Goal: Information Seeking & Learning: Check status

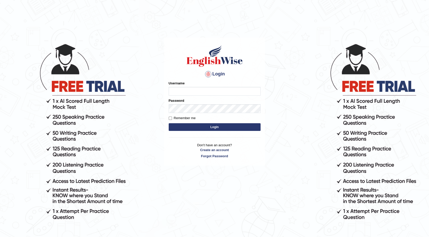
type input "maureen_parramatta"
click at [188, 125] on button "Login" at bounding box center [215, 127] width 92 height 8
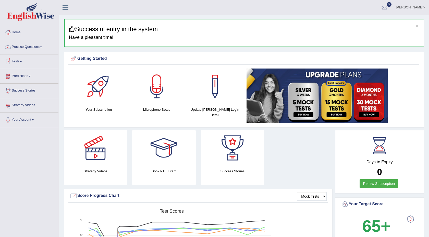
click at [23, 62] on link "Tests" at bounding box center [29, 60] width 58 height 13
click at [22, 92] on link "History" at bounding box center [33, 91] width 48 height 9
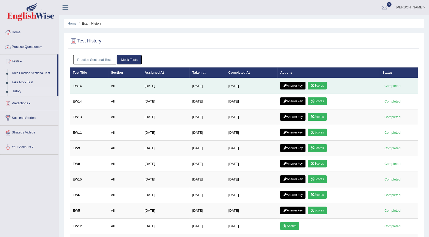
click at [319, 86] on link "Scores" at bounding box center [317, 86] width 19 height 8
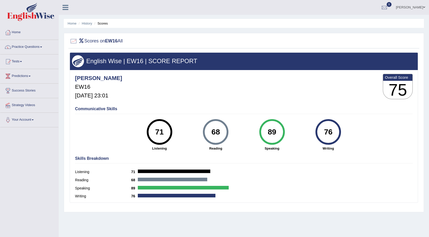
click at [21, 60] on link "Tests" at bounding box center [29, 60] width 58 height 13
click at [18, 92] on link "History" at bounding box center [33, 91] width 48 height 9
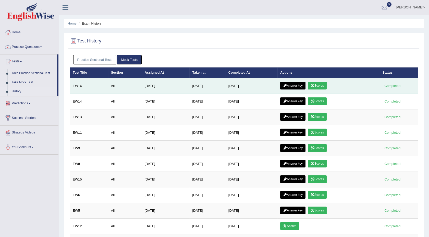
click at [290, 85] on link "Answer key" at bounding box center [292, 86] width 25 height 8
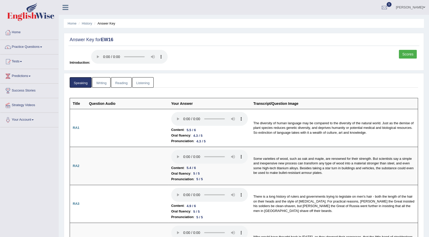
click at [98, 83] on link "Writing" at bounding box center [101, 82] width 18 height 10
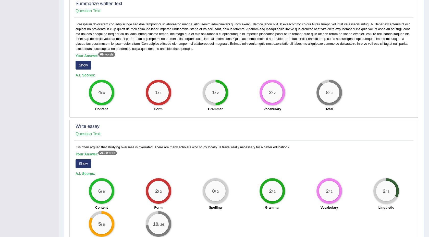
scroll to position [274, 0]
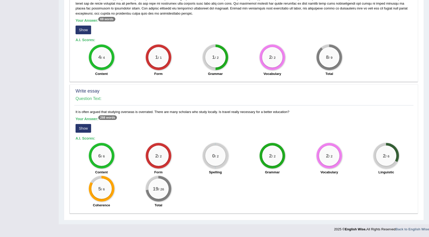
click at [81, 126] on button "Show" at bounding box center [84, 128] width 16 height 9
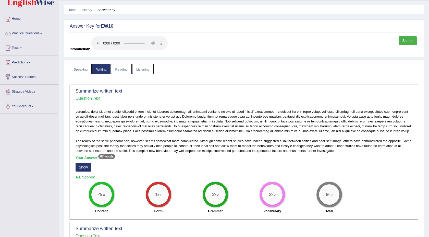
scroll to position [0, 0]
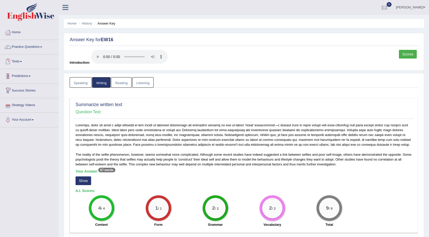
click at [122, 83] on link "Reading" at bounding box center [121, 82] width 20 height 10
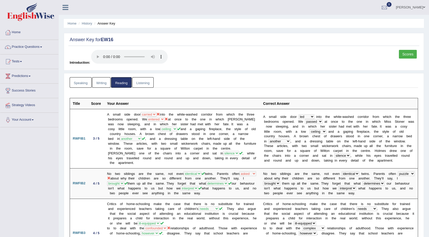
click at [139, 78] on link "Listening" at bounding box center [142, 82] width 21 height 10
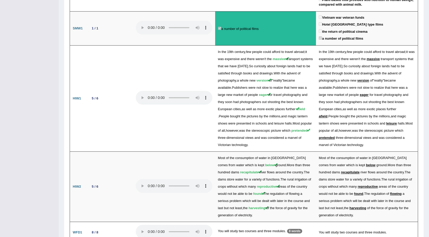
scroll to position [729, 0]
